Goal: Navigation & Orientation: Go to known website

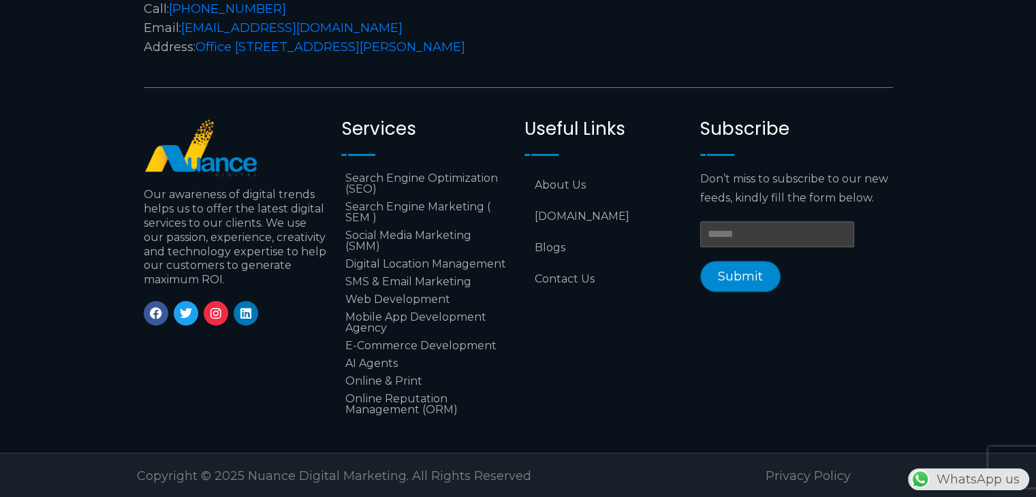
scroll to position [5642, 0]
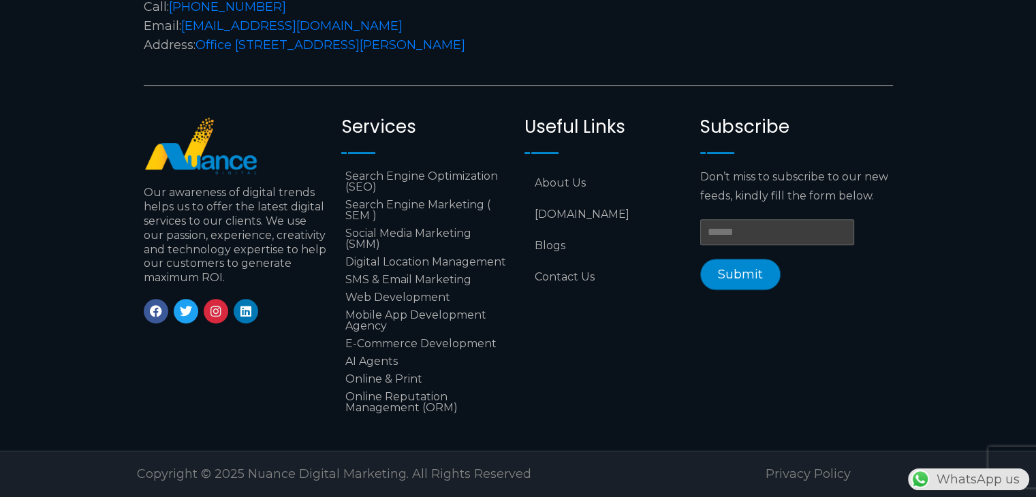
click at [209, 309] on link "Instagram" at bounding box center [216, 311] width 25 height 25
